Goal: Task Accomplishment & Management: Complete application form

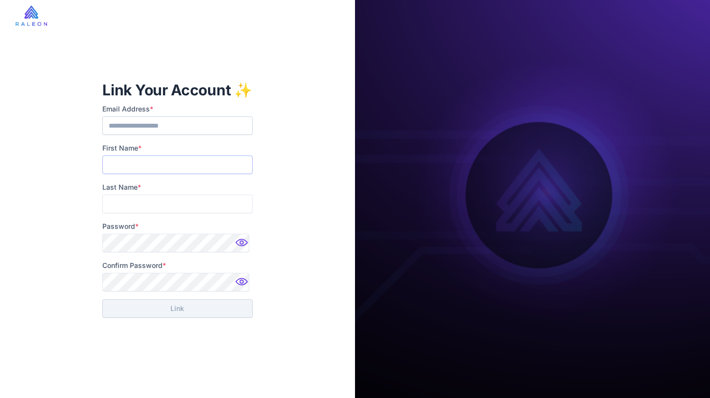
click at [159, 163] on input "First Name *" at bounding box center [177, 165] width 150 height 19
type input "****"
type input "*"
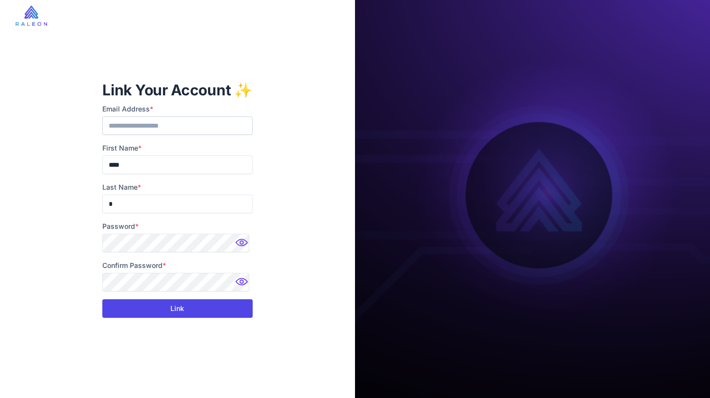
click at [149, 311] on button "Link" at bounding box center [177, 309] width 150 height 19
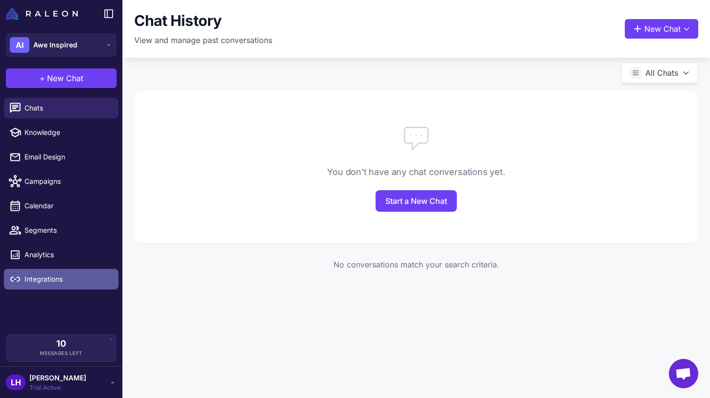
click at [60, 283] on span "Integrations" at bounding box center [67, 279] width 86 height 11
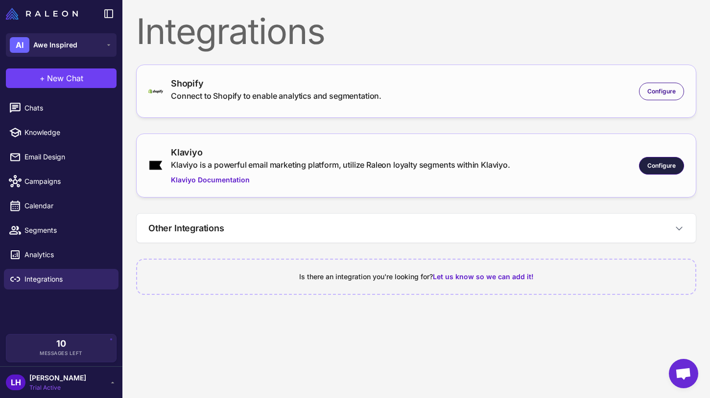
click at [652, 163] on span "Configure" at bounding box center [661, 166] width 28 height 9
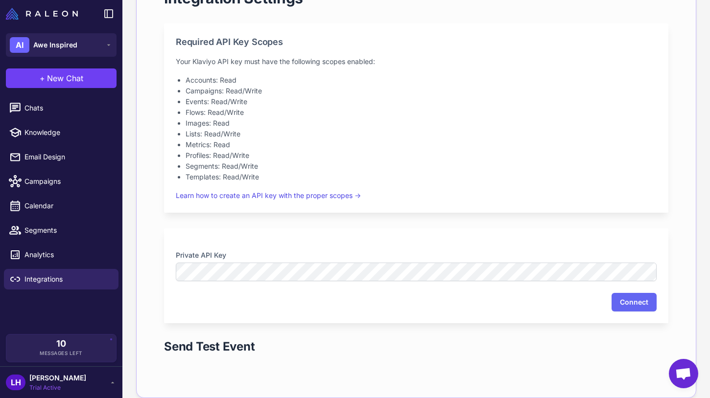
scroll to position [245, 0]
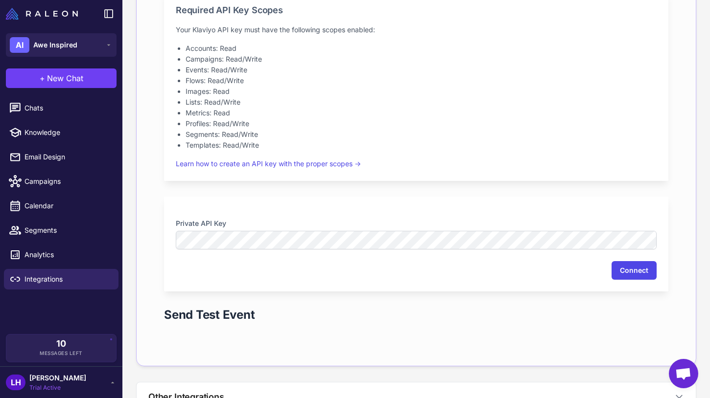
click at [616, 268] on button "Connect" at bounding box center [633, 270] width 45 height 19
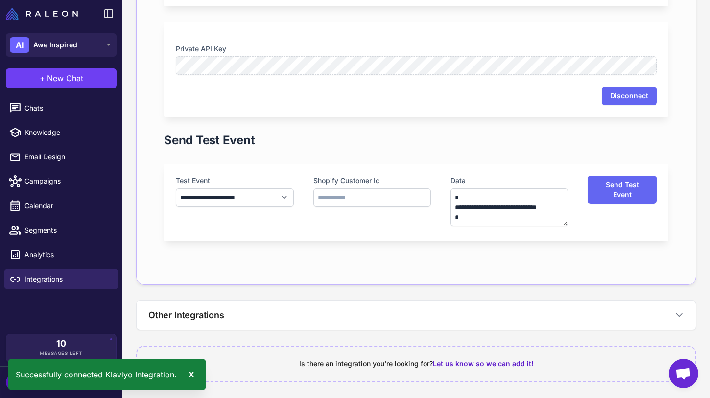
scroll to position [421, 0]
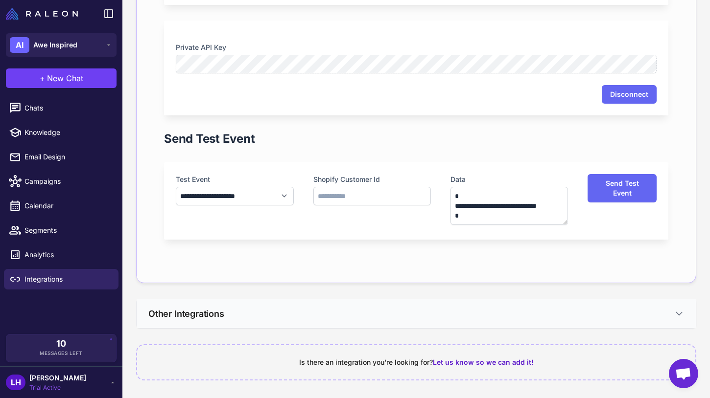
click at [676, 313] on icon at bounding box center [679, 314] width 10 height 10
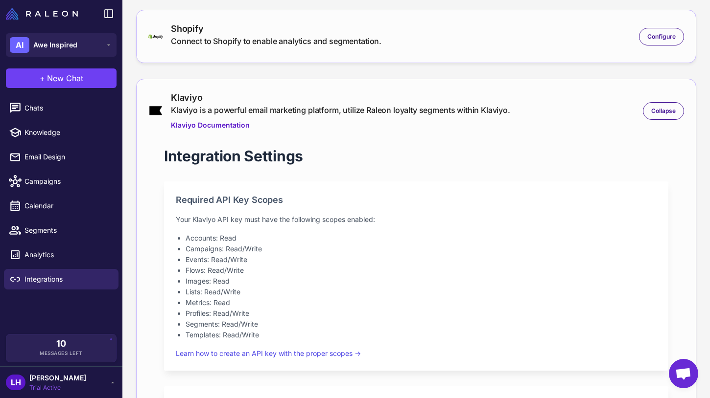
scroll to position [0, 0]
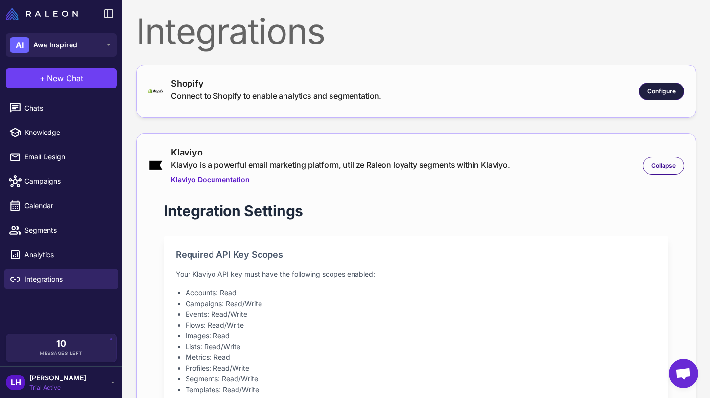
click at [663, 90] on span "Configure" at bounding box center [661, 91] width 28 height 9
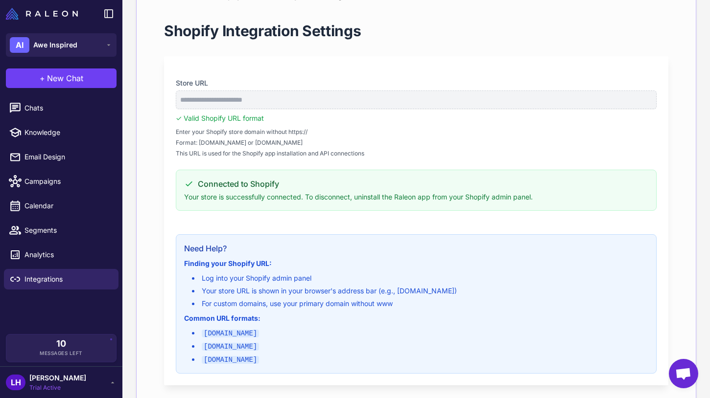
scroll to position [135, 0]
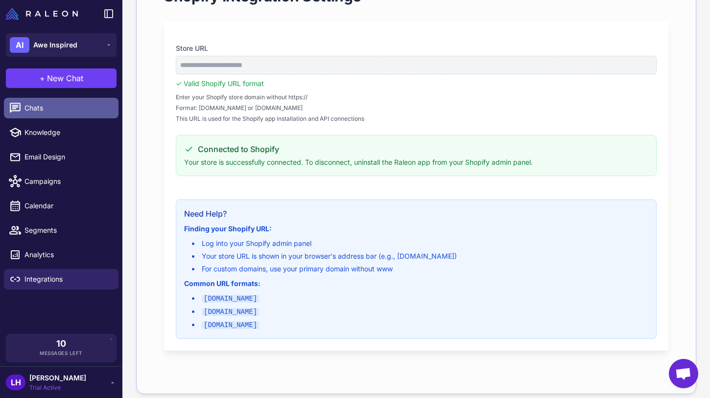
click at [49, 110] on span "Chats" at bounding box center [67, 108] width 86 height 11
